Goal: Information Seeking & Learning: Learn about a topic

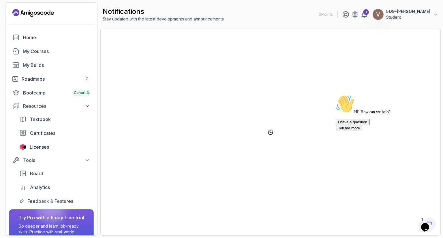
click at [363, 14] on div "1" at bounding box center [366, 12] width 6 height 6
click at [45, 139] on div "Textbook Certificates Licenses" at bounding box center [55, 133] width 78 height 39
click at [44, 135] on span "Certificates" at bounding box center [42, 133] width 25 height 7
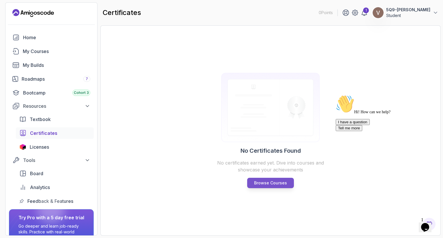
click at [256, 180] on p "Browse Courses" at bounding box center [270, 183] width 33 height 6
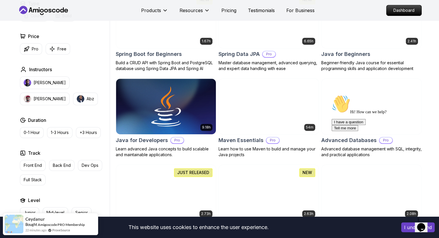
scroll to position [316, 0]
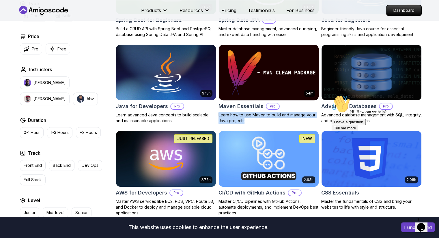
drag, startPoint x: 217, startPoint y: 115, endPoint x: 252, endPoint y: 123, distance: 35.5
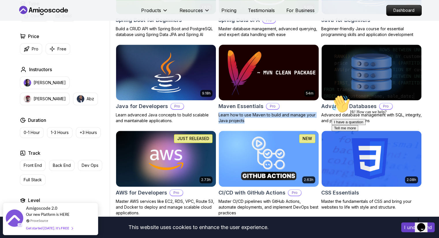
click at [220, 113] on p "Learn how to use Maven to build and manage your Java projects" at bounding box center [268, 118] width 100 height 12
